Goal: Information Seeking & Learning: Find specific page/section

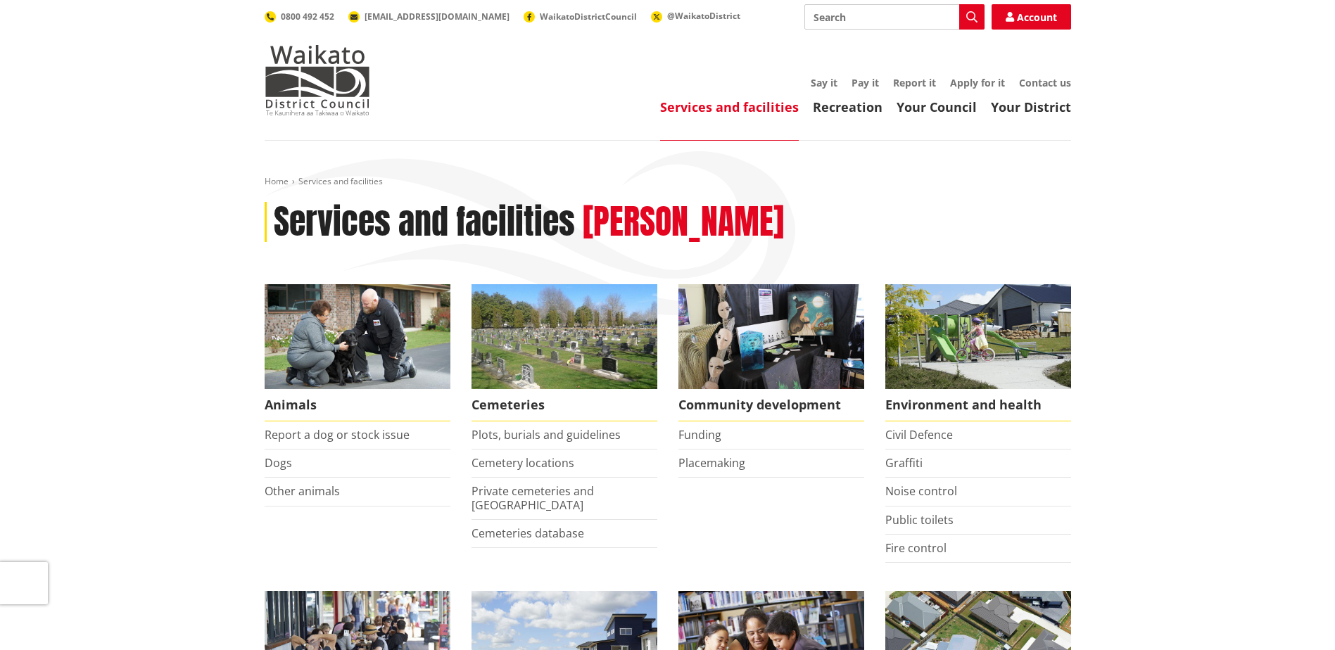
click at [886, 18] on input "Search" at bounding box center [894, 16] width 180 height 25
type input "c"
click at [878, 43] on div "Citizenship Ceremony" at bounding box center [894, 42] width 179 height 25
type input "Citizenship Ceremony"
click at [970, 15] on icon "button" at bounding box center [971, 16] width 11 height 11
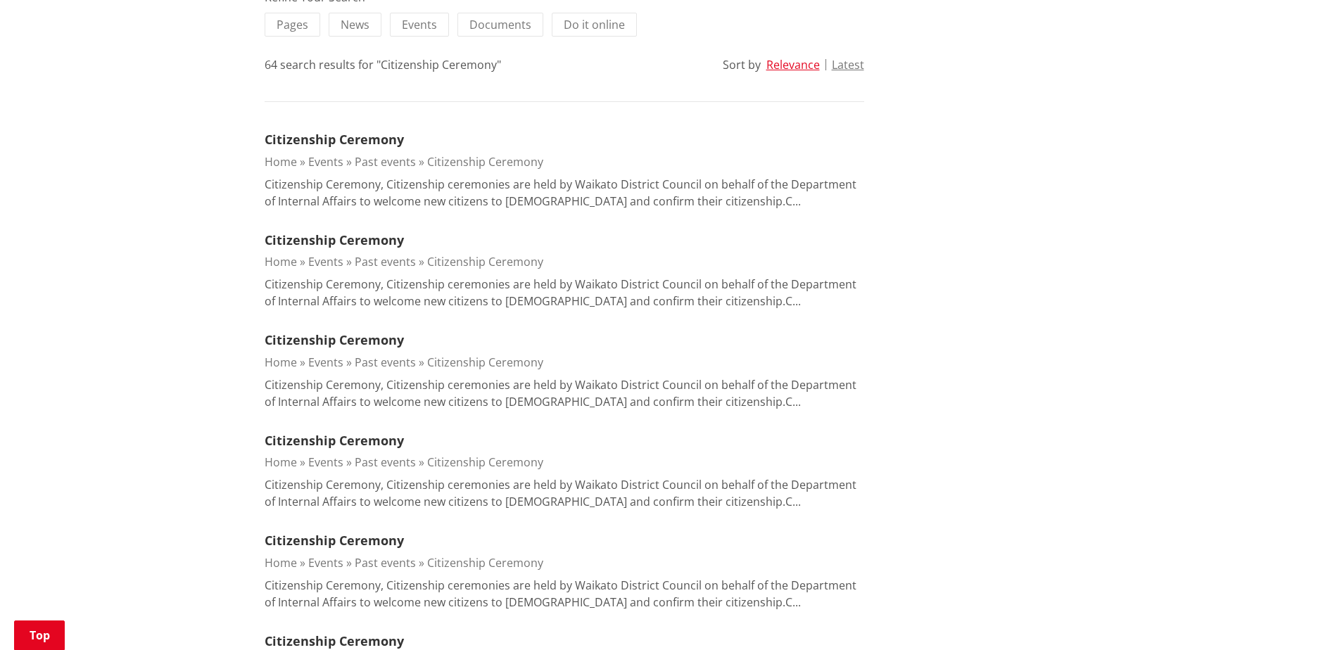
scroll to position [211, 0]
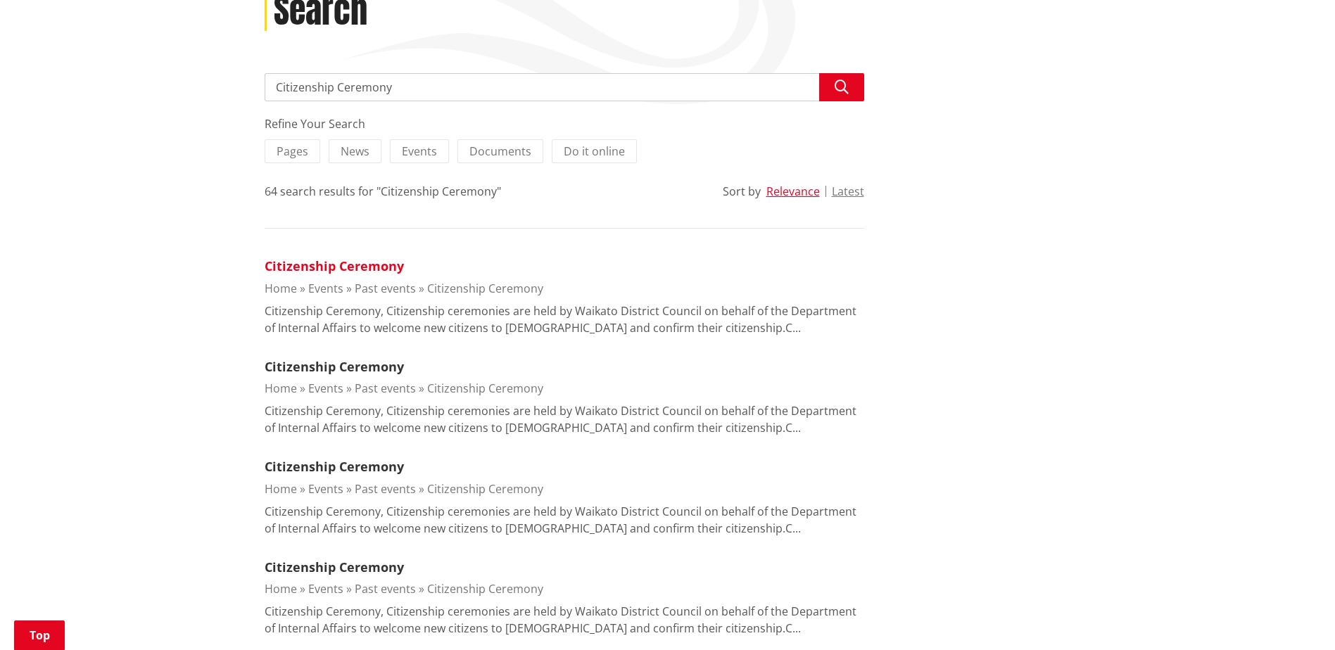
click at [339, 263] on link "Citizenship Ceremony" at bounding box center [334, 266] width 139 height 17
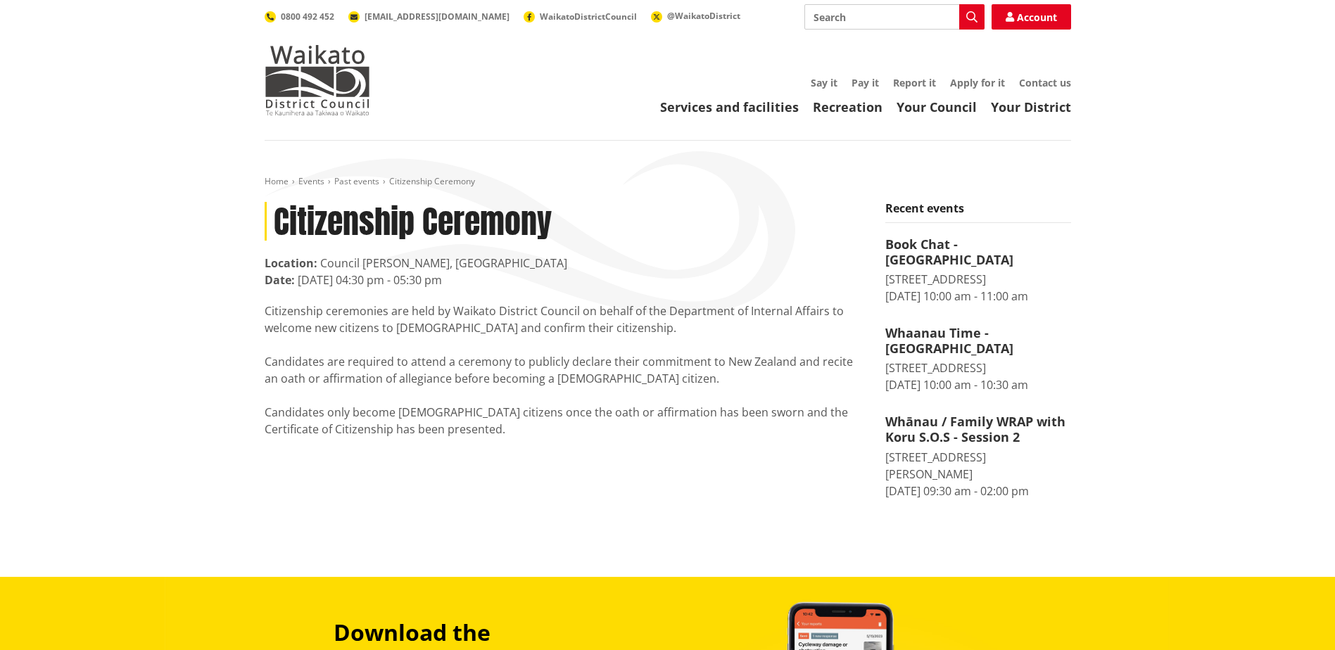
scroll to position [70, 0]
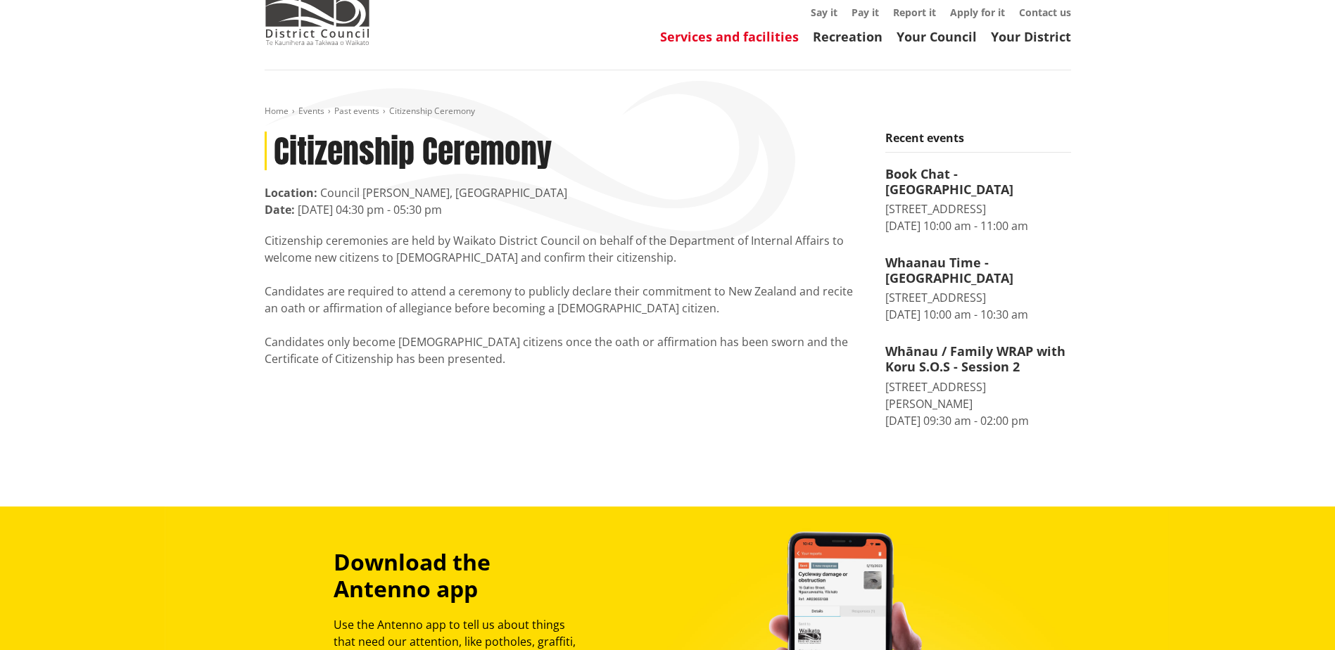
click at [687, 35] on link "Services and facilities" at bounding box center [729, 36] width 139 height 17
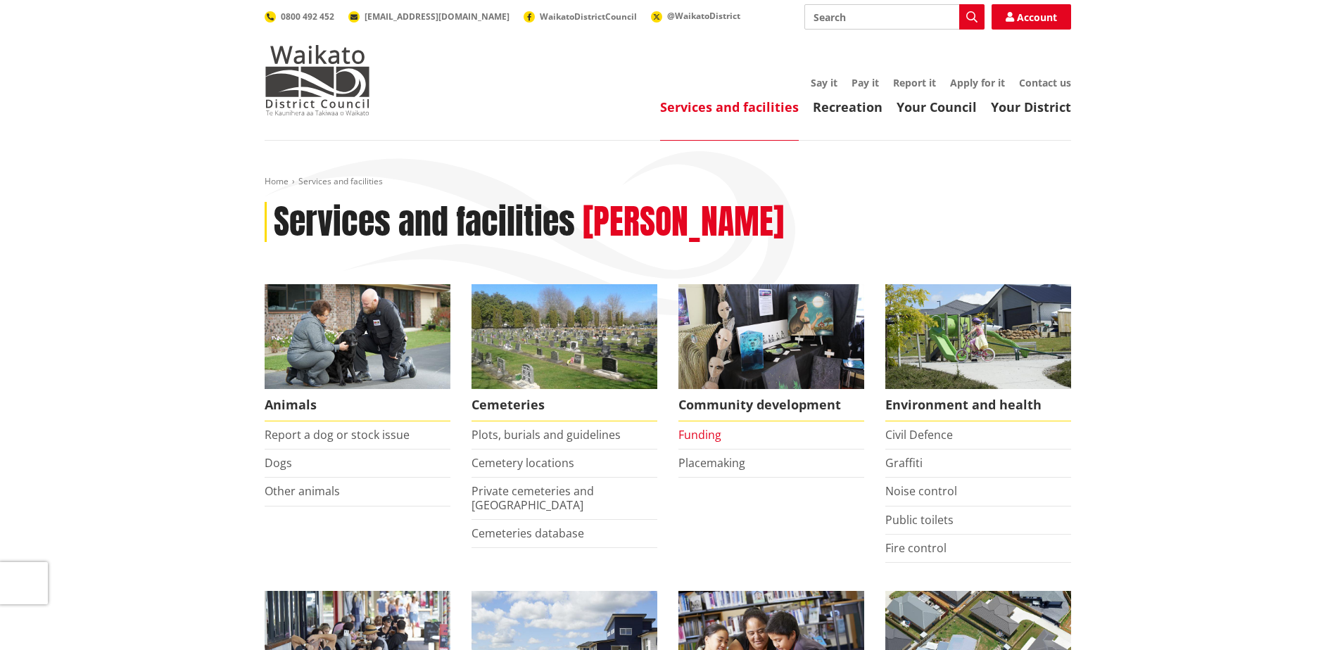
click at [704, 431] on link "Funding" at bounding box center [699, 434] width 43 height 15
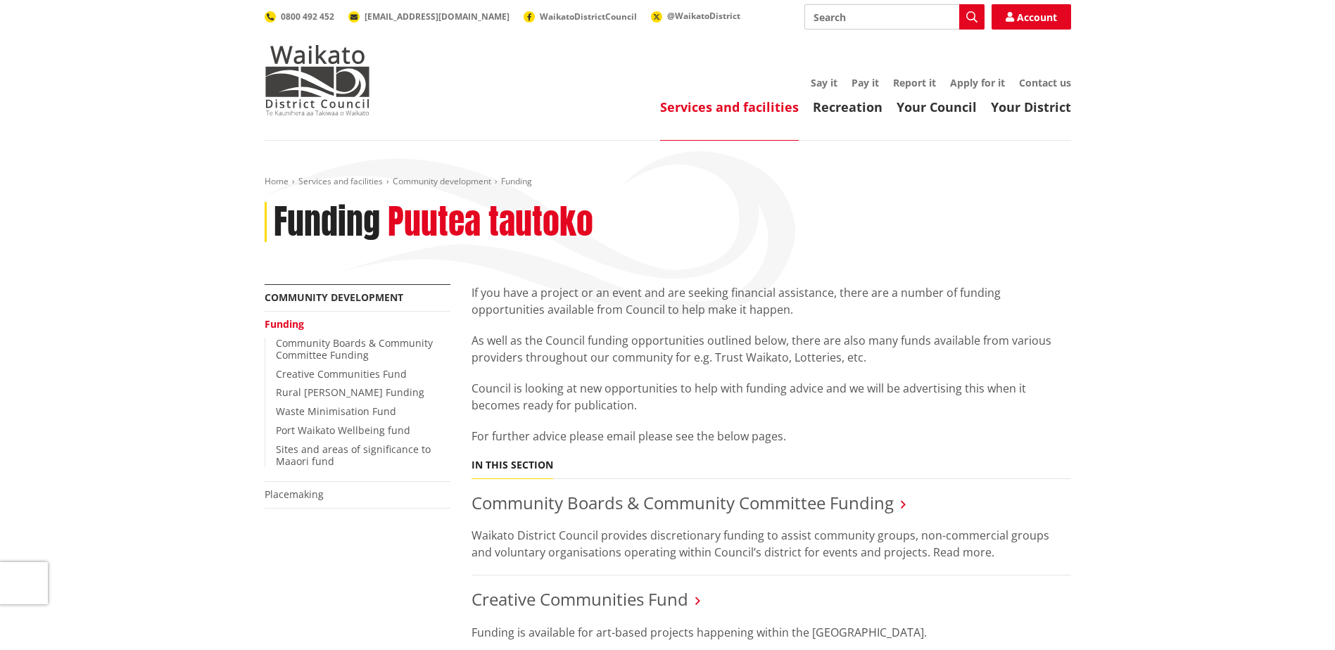
click at [863, 27] on input "Search" at bounding box center [894, 16] width 180 height 25
type input "WEDDINGS"
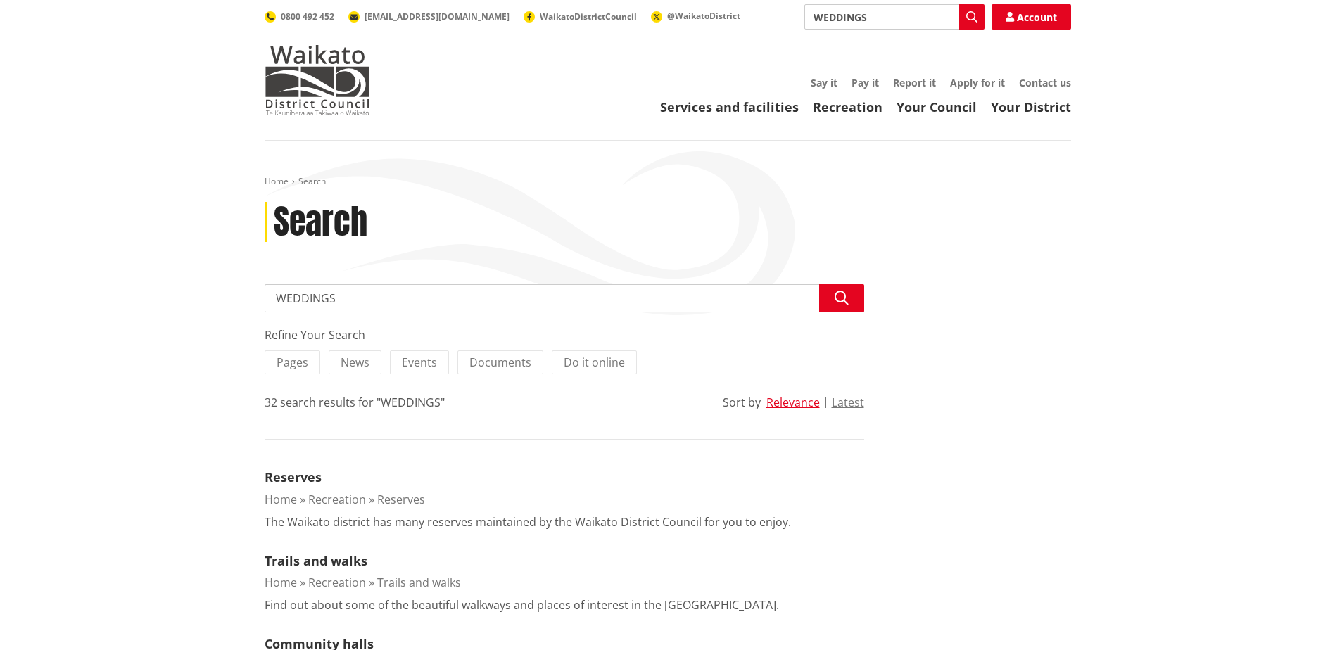
drag, startPoint x: 877, startPoint y: 14, endPoint x: 739, endPoint y: 8, distance: 138.7
click at [739, 8] on div "Search WEDDINGS Search Account 0800 492 452 [EMAIL_ADDRESS][DOMAIN_NAME] Waikat…" at bounding box center [668, 16] width 806 height 25
